Goal: Obtain resource: Download file/media

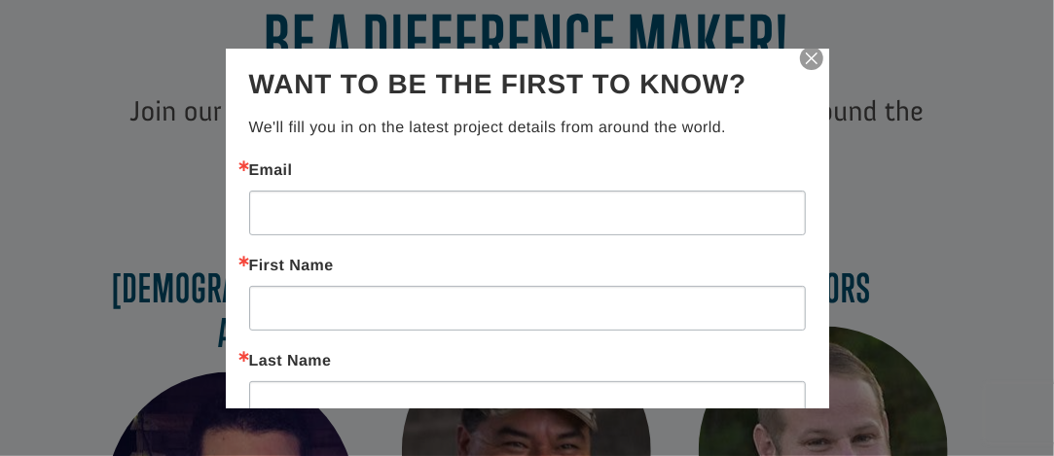
scroll to position [584, 0]
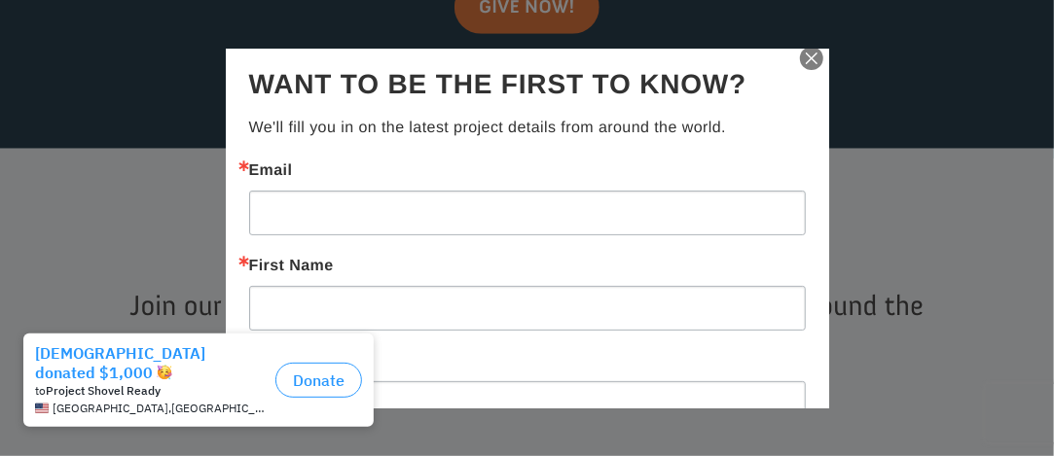
click at [800, 60] on img "button" at bounding box center [811, 58] width 27 height 27
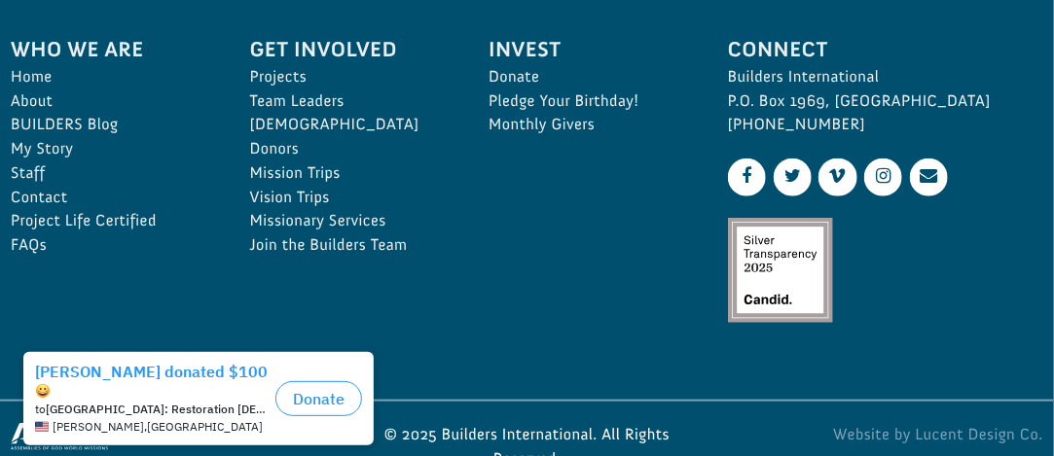
scroll to position [2882, 0]
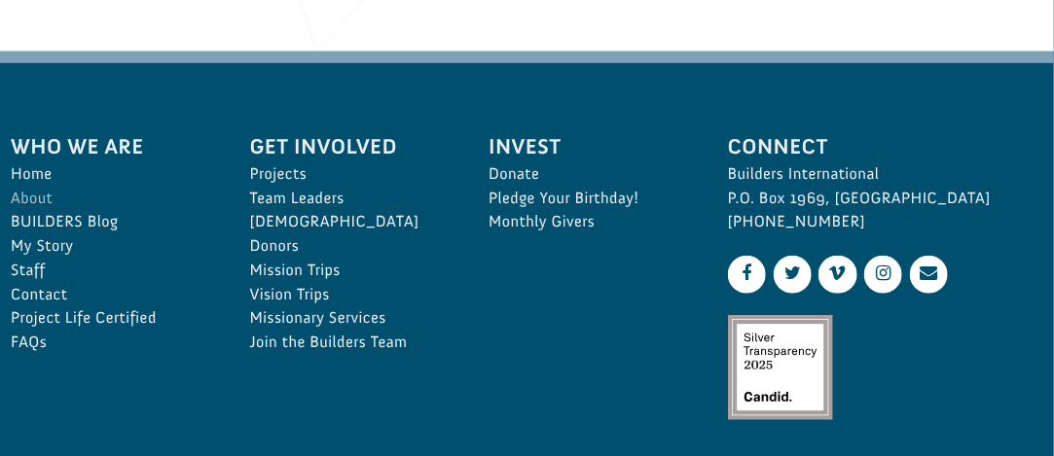
click at [22, 187] on link "About" at bounding box center [109, 199] width 197 height 24
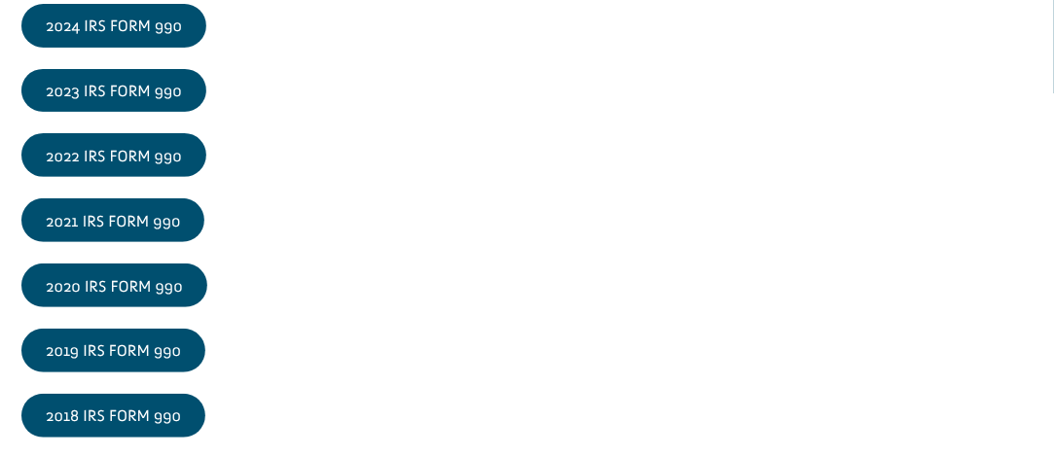
scroll to position [2531, 0]
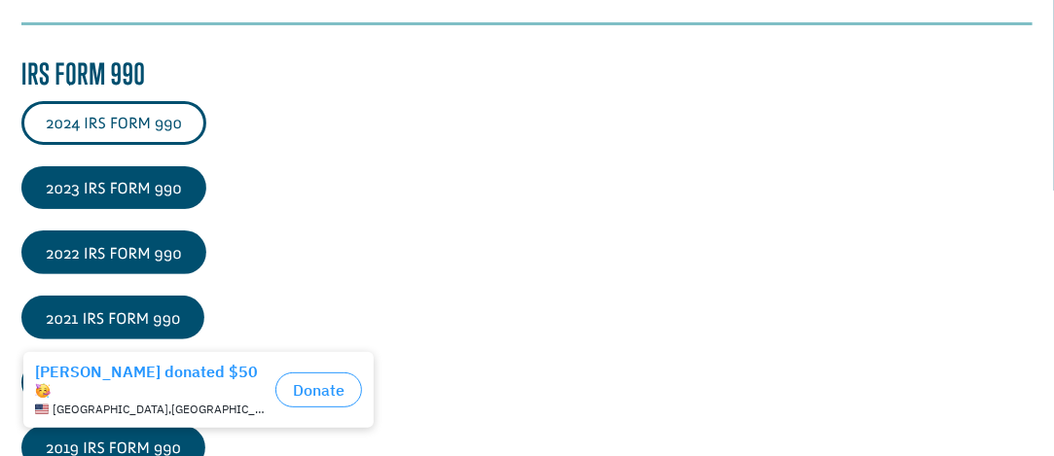
click at [136, 145] on link "2024 IRS FORM 990" at bounding box center [113, 123] width 185 height 44
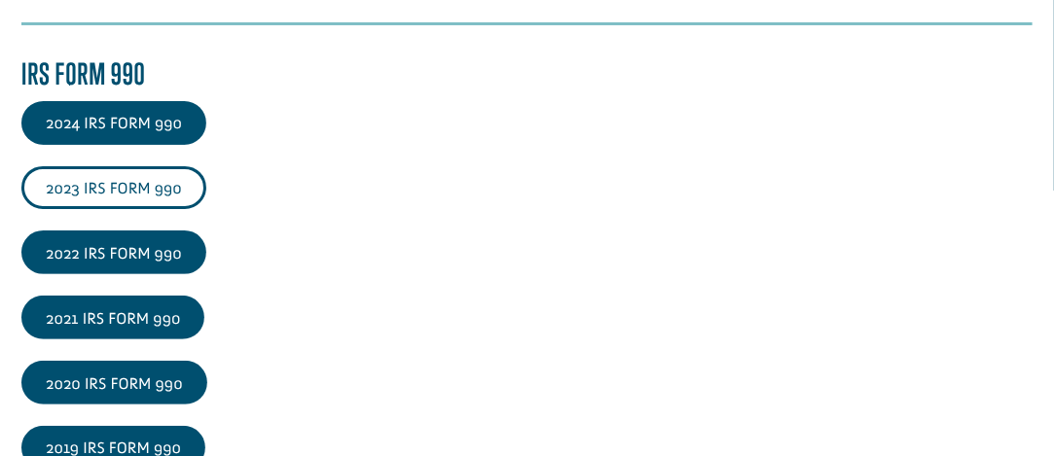
click at [118, 210] on link "2023 IRS FORM 990" at bounding box center [113, 188] width 185 height 44
